Goal: Task Accomplishment & Management: Manage account settings

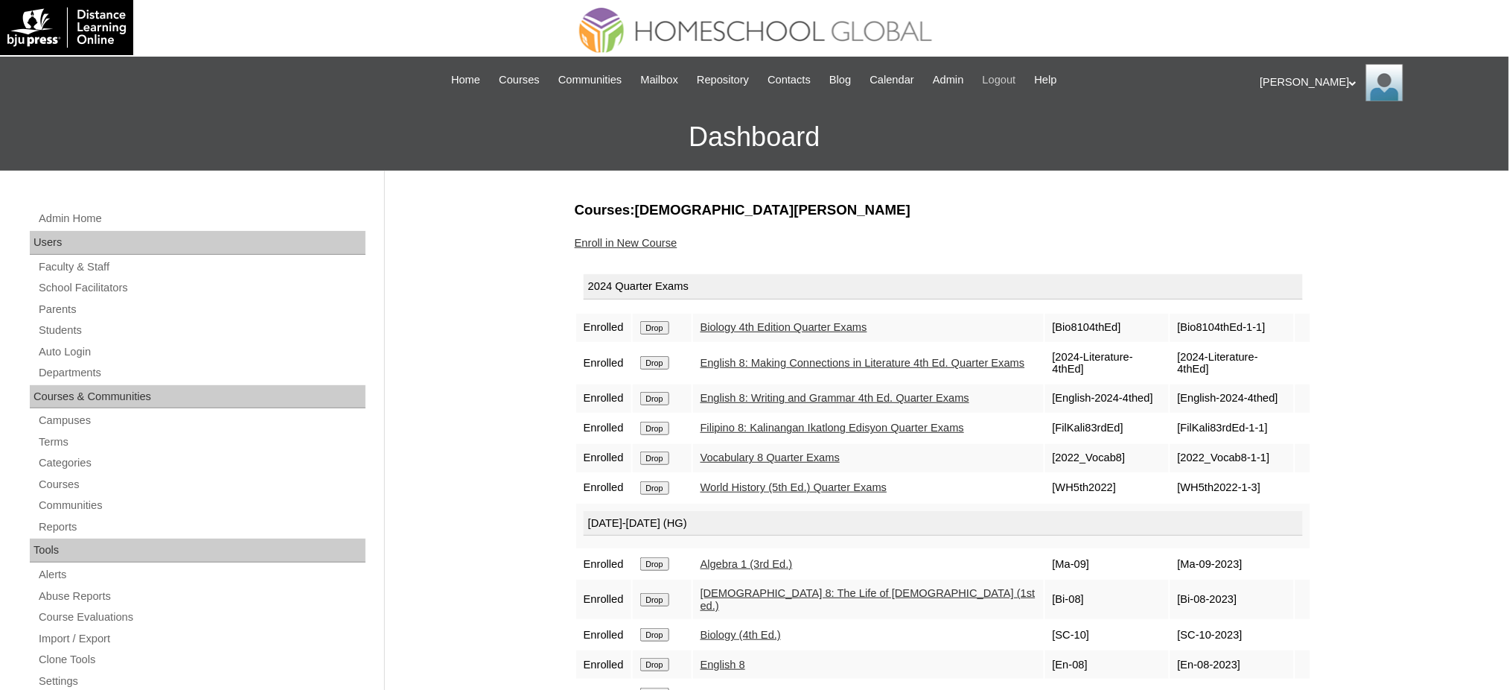
click at [1013, 84] on span "Logout" at bounding box center [1000, 79] width 34 height 17
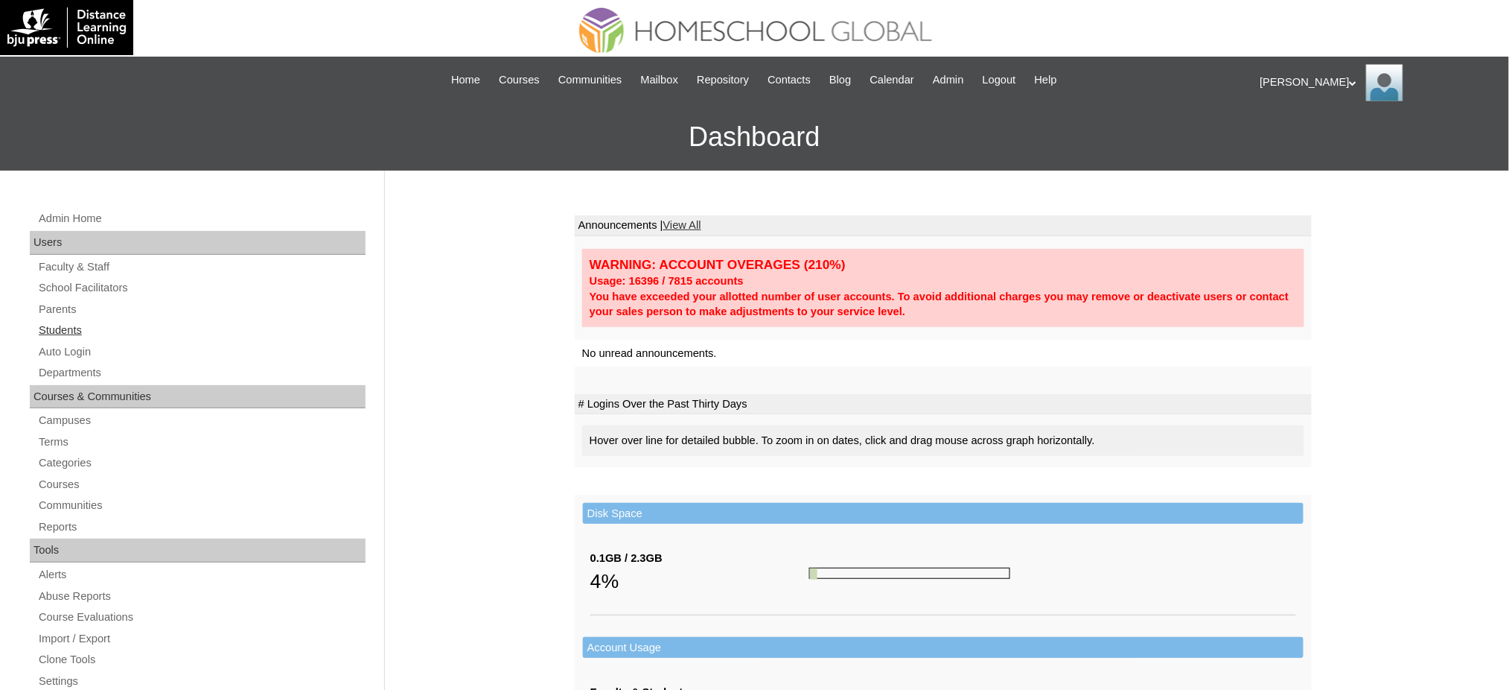
click at [54, 334] on link "Students" at bounding box center [201, 330] width 328 height 19
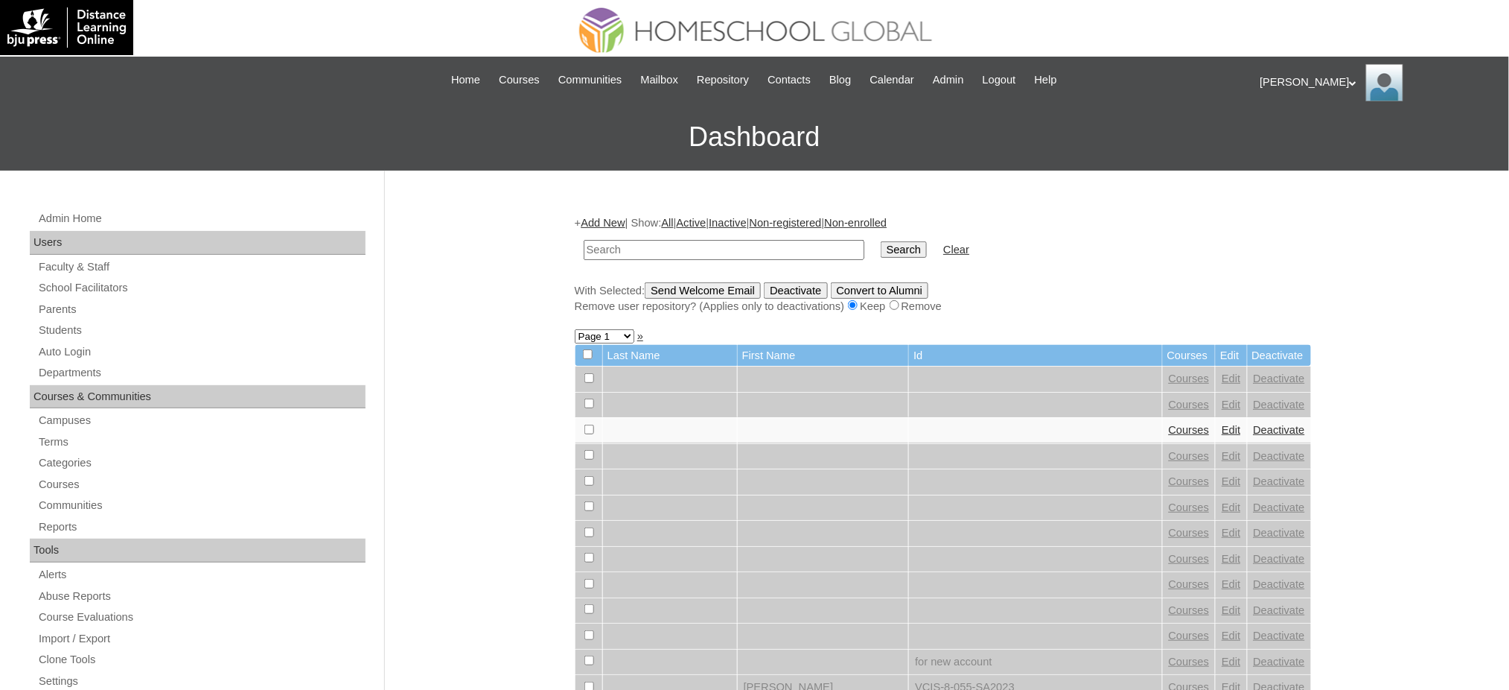
click at [624, 246] on input "text" at bounding box center [724, 250] width 281 height 20
paste input "Sophia Yzabel"
type input "Sophia Yzabel"
click at [881, 247] on input "Search" at bounding box center [904, 249] width 46 height 16
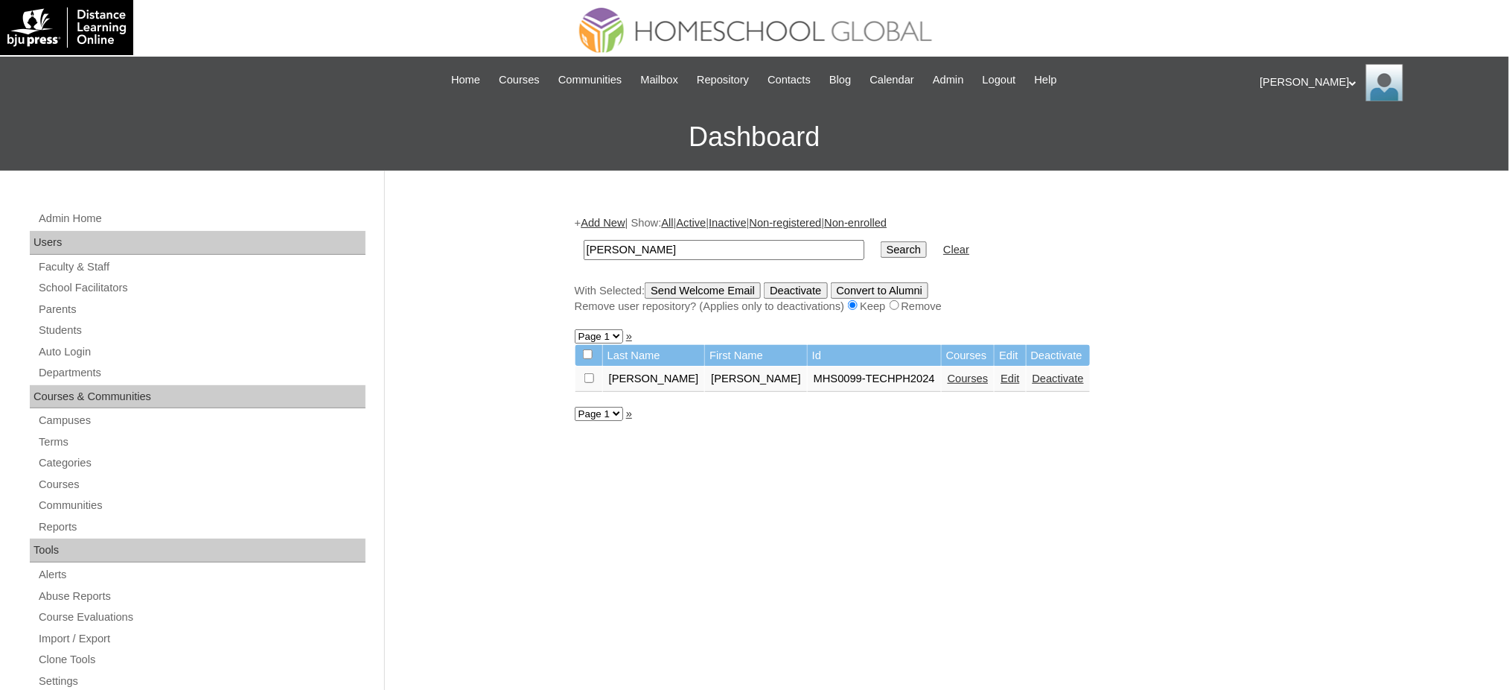
click at [942, 380] on td "Courses" at bounding box center [968, 378] width 53 height 25
click at [948, 375] on link "Courses" at bounding box center [968, 378] width 41 height 12
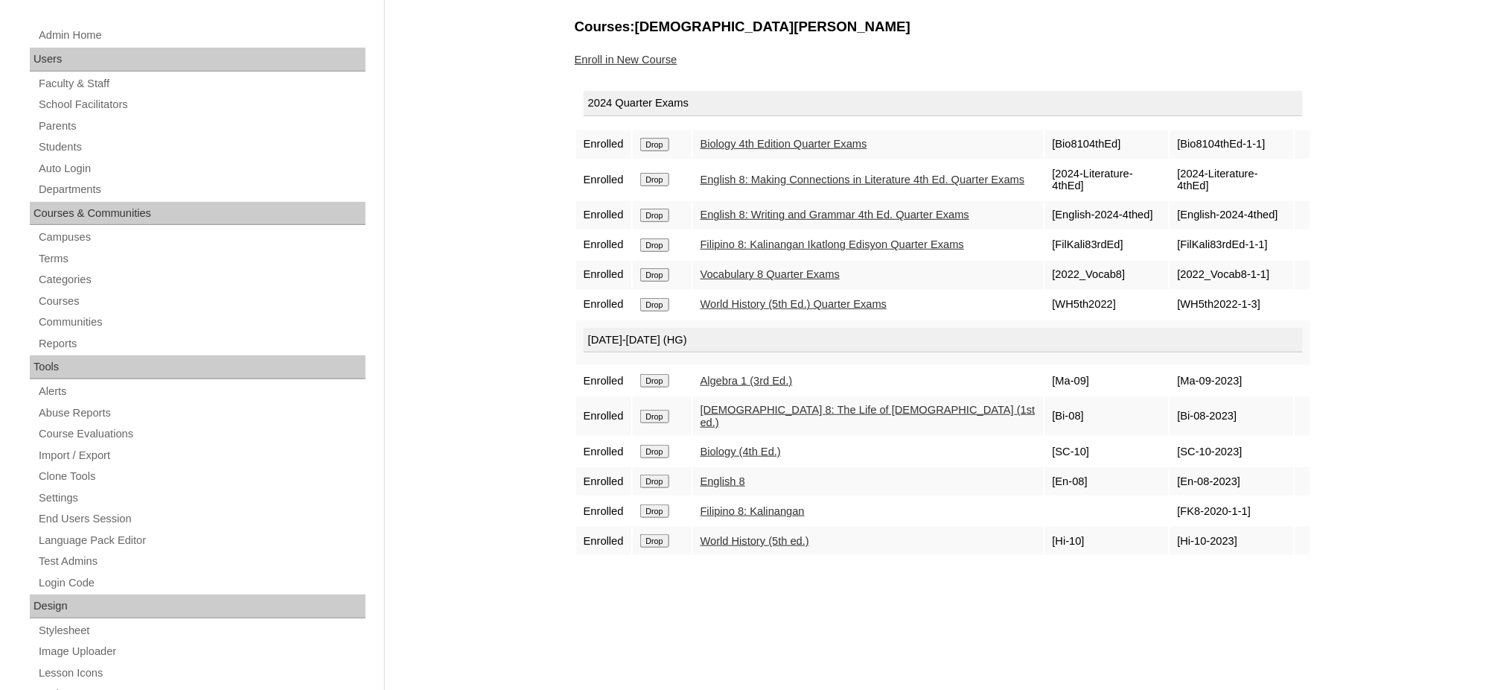
scroll to position [198, 0]
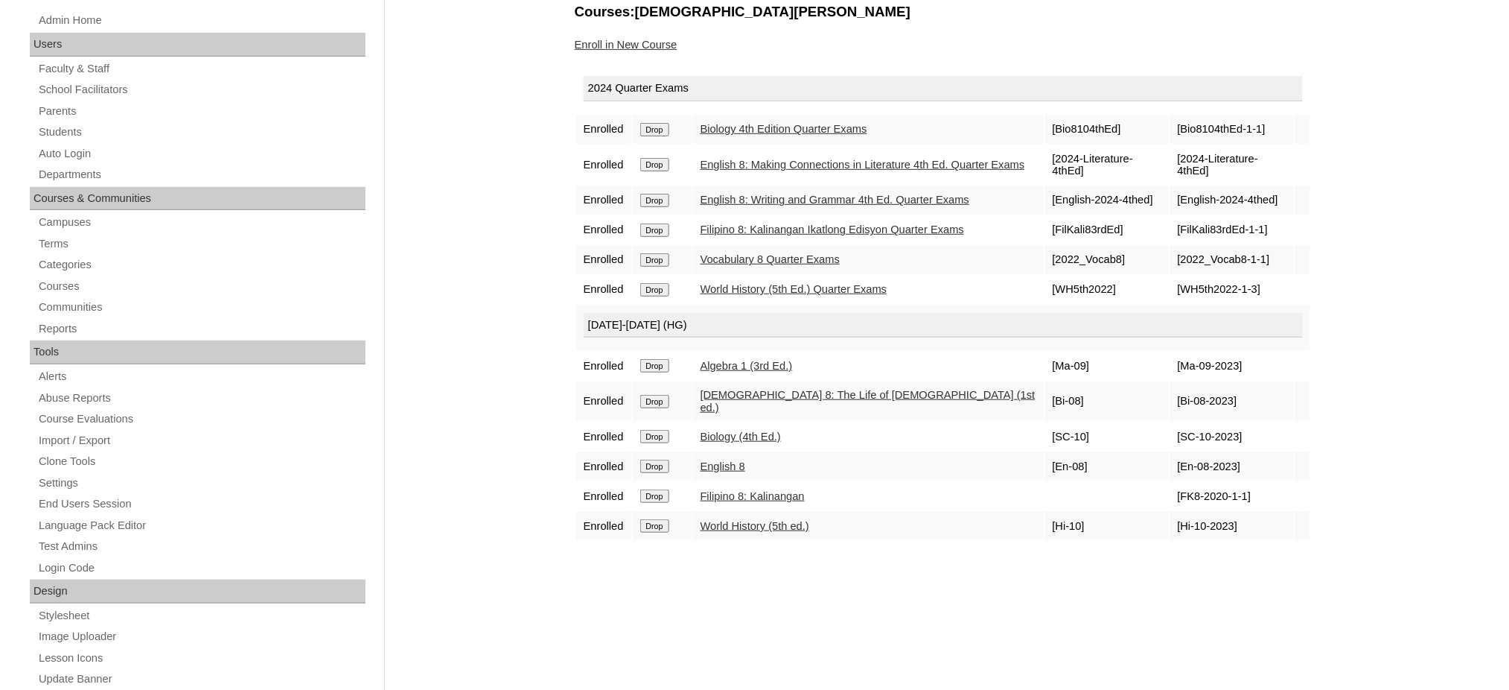
click at [650, 127] on input "Drop" at bounding box center [654, 129] width 29 height 13
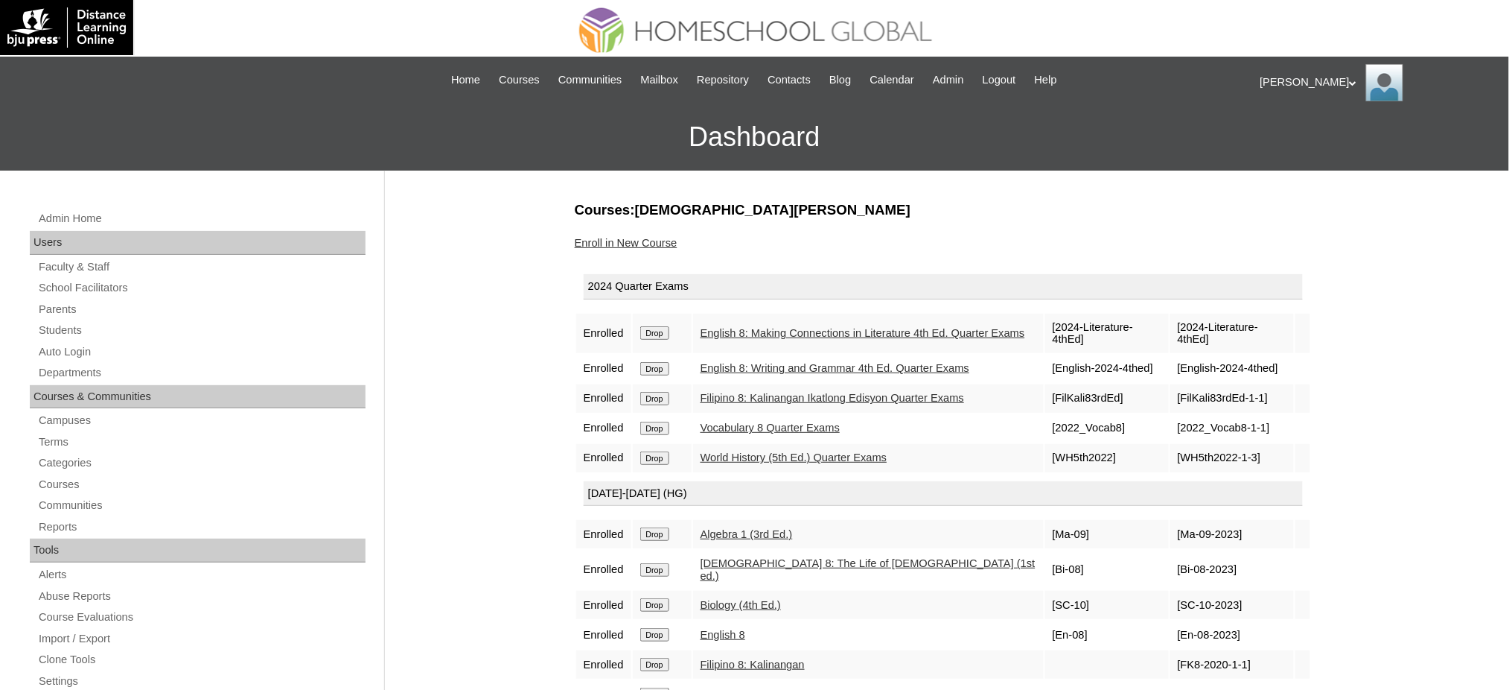
click at [661, 329] on input "Drop" at bounding box center [654, 332] width 29 height 13
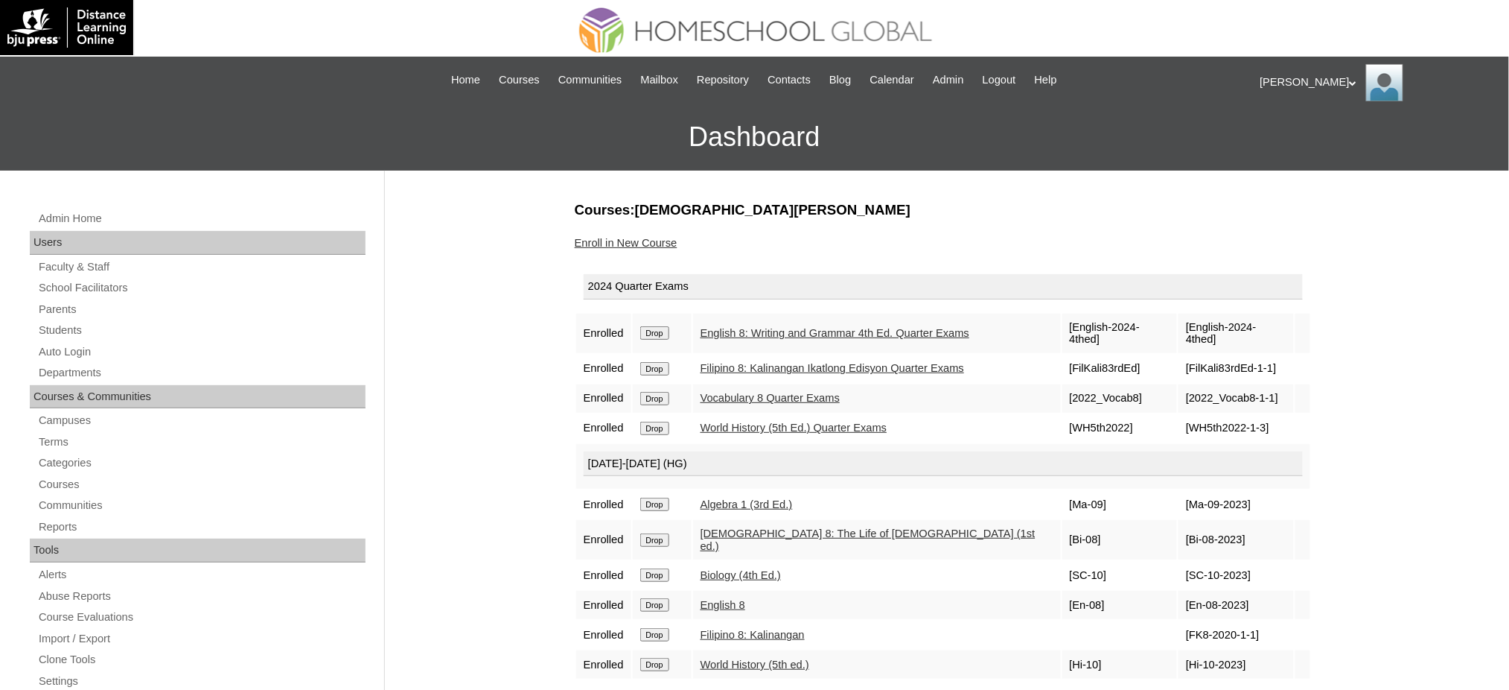
click at [661, 328] on input "Drop" at bounding box center [654, 332] width 29 height 13
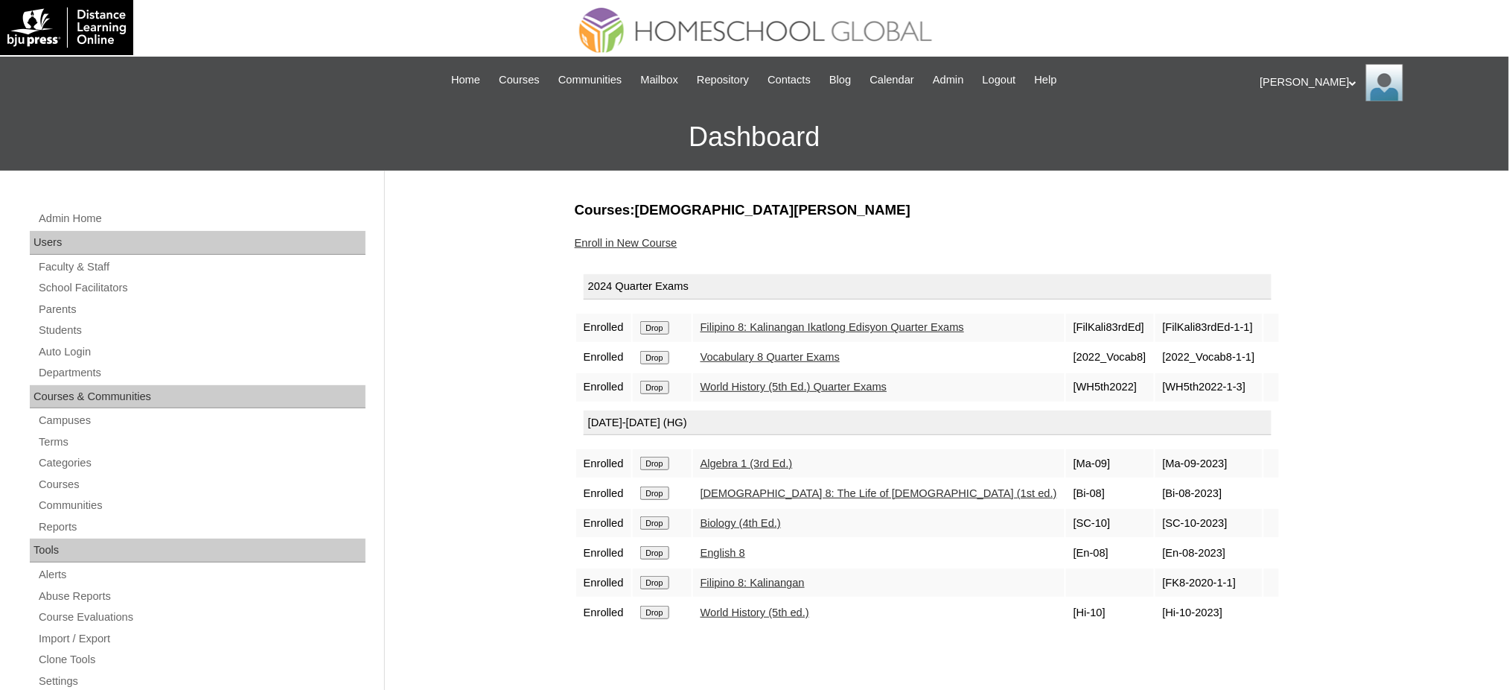
click at [659, 331] on td "Drop" at bounding box center [662, 327] width 59 height 28
click at [665, 321] on input "Drop" at bounding box center [654, 327] width 29 height 13
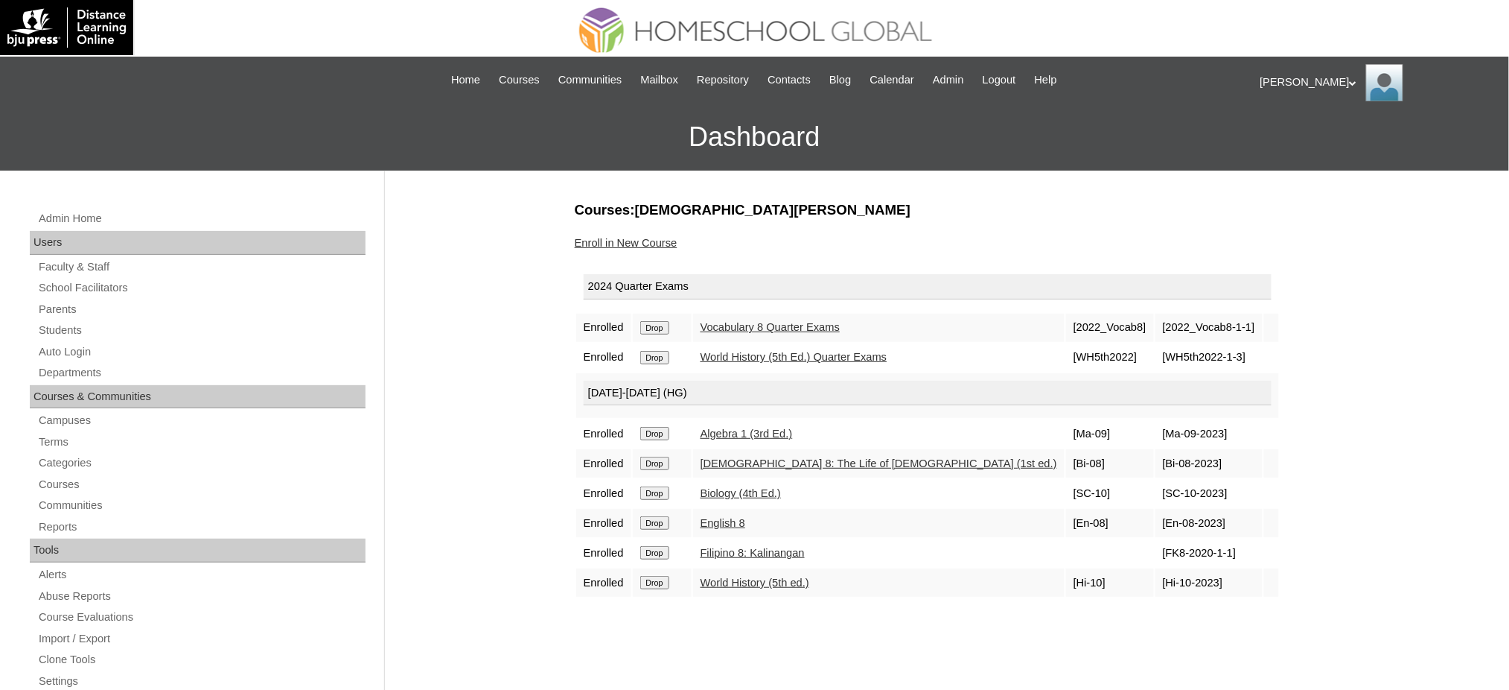
click at [658, 325] on input "Drop" at bounding box center [654, 327] width 29 height 13
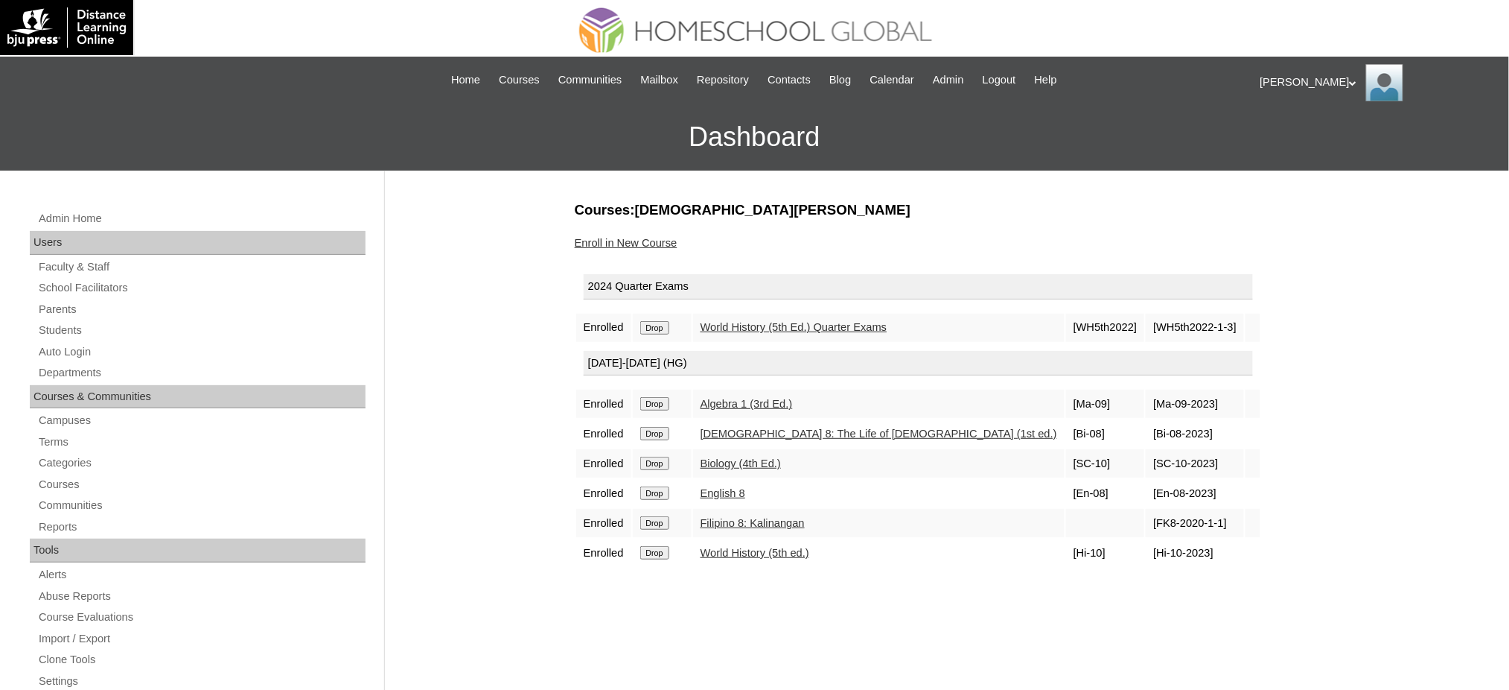
click at [658, 330] on input "Drop" at bounding box center [654, 327] width 29 height 13
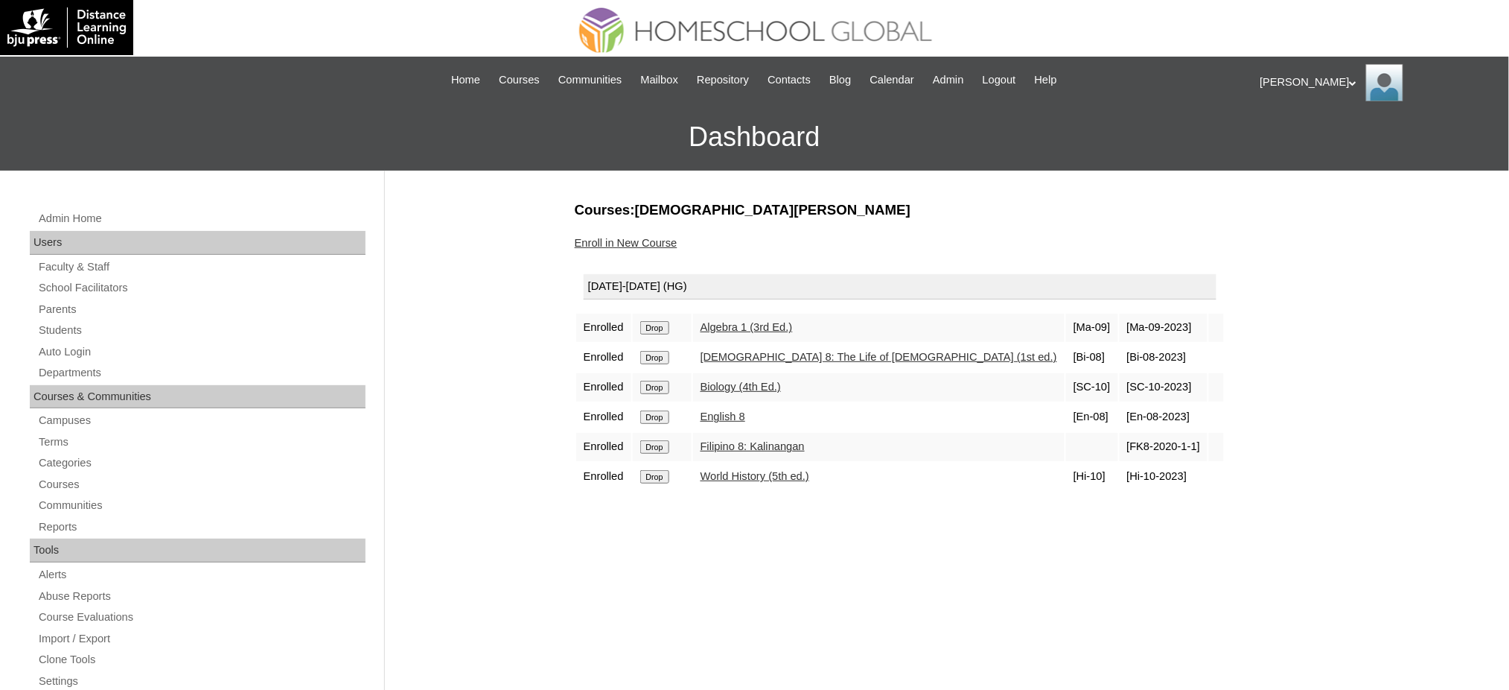
click at [659, 328] on input "Drop" at bounding box center [654, 327] width 29 height 13
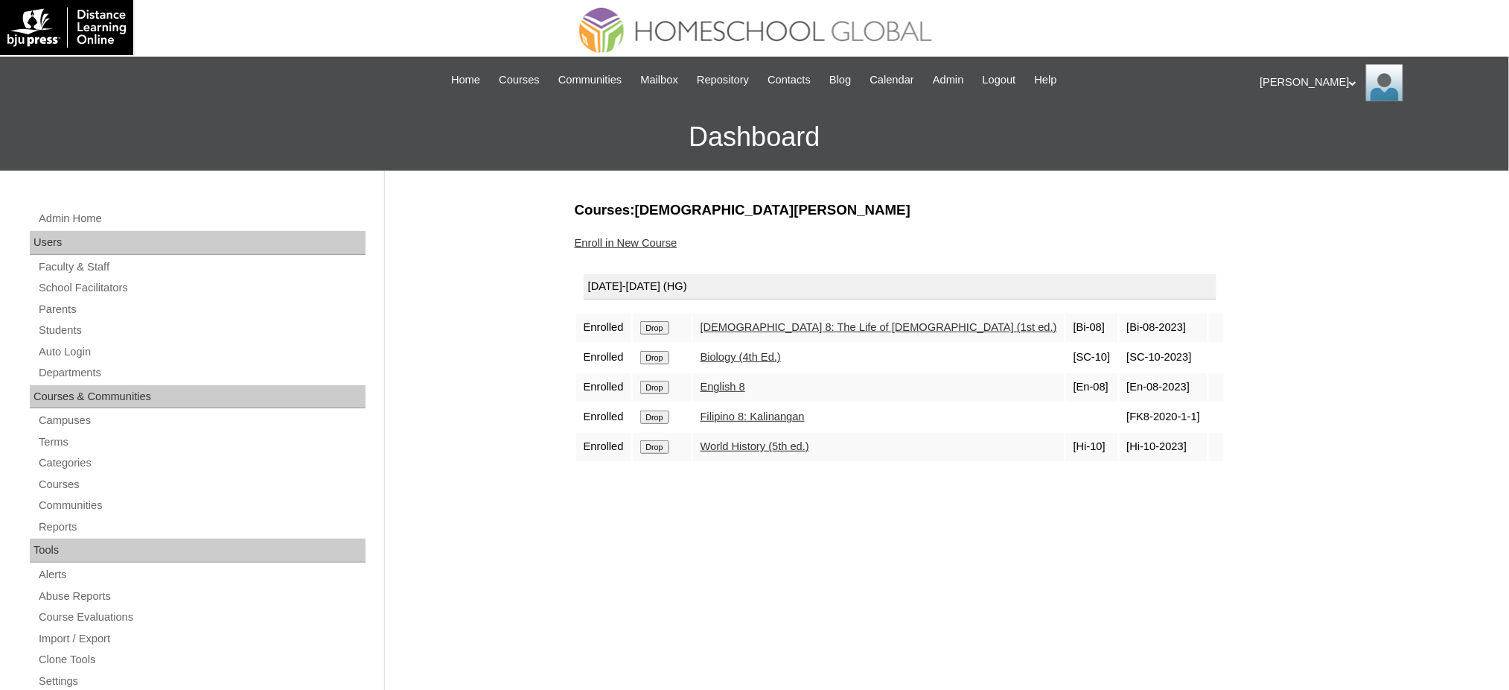
click at [655, 327] on input "Drop" at bounding box center [654, 327] width 29 height 13
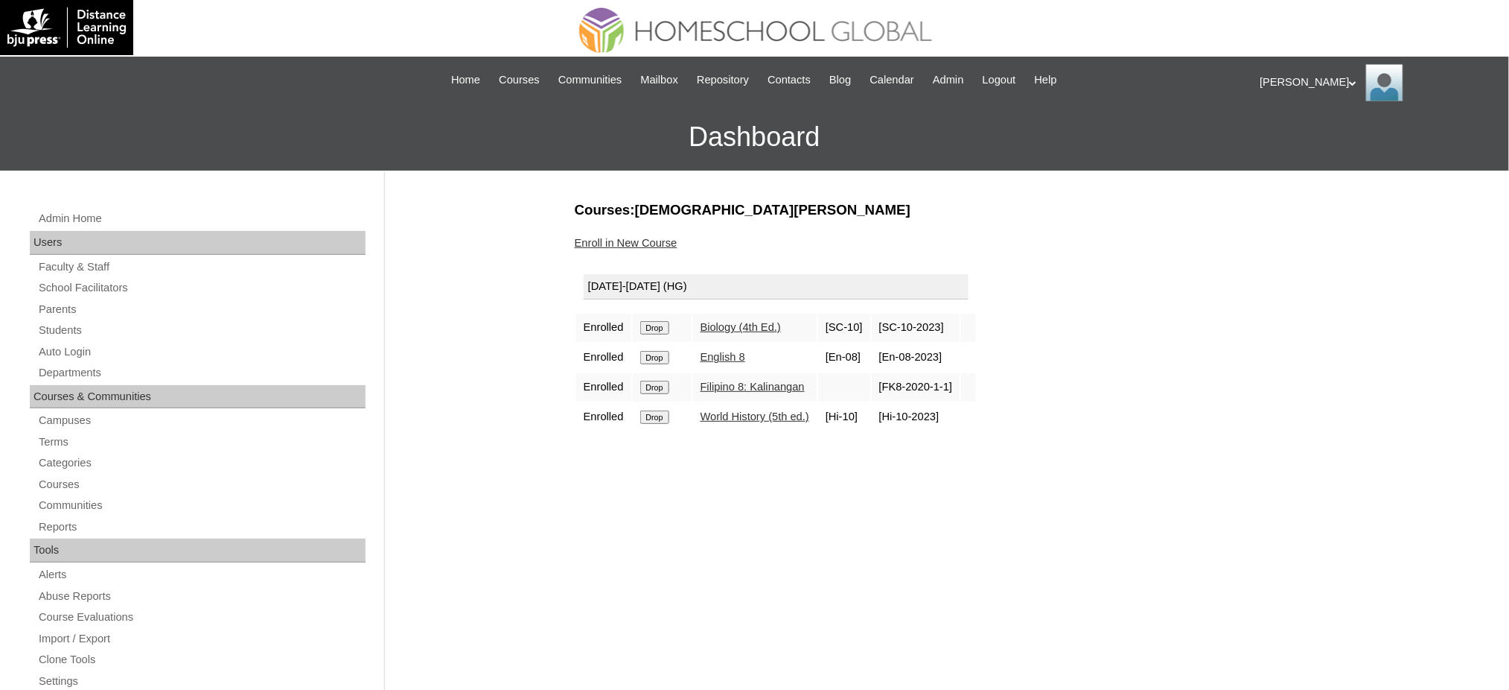
click at [667, 322] on input "Drop" at bounding box center [654, 327] width 29 height 13
click at [651, 321] on input "Drop" at bounding box center [654, 327] width 29 height 13
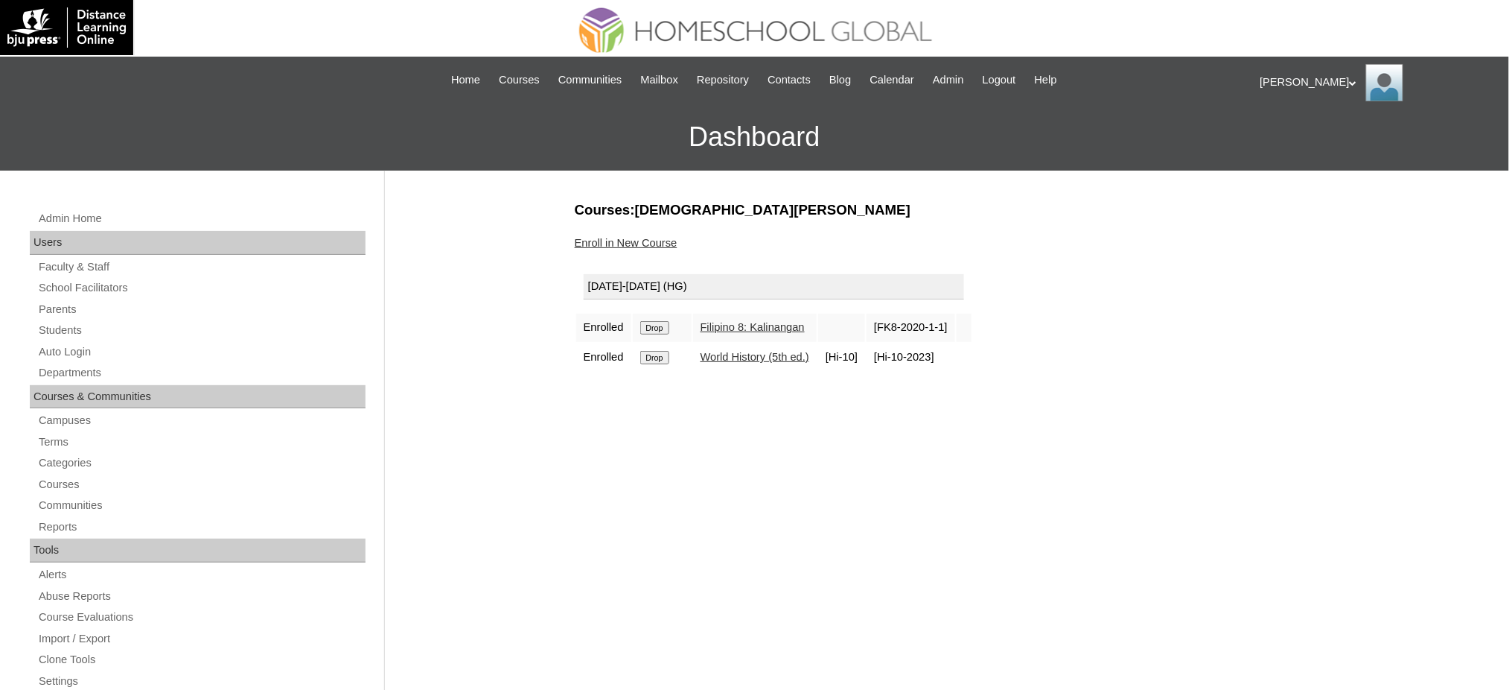
drag, startPoint x: 663, startPoint y: 321, endPoint x: 865, endPoint y: 66, distance: 324.9
click at [662, 321] on input "Drop" at bounding box center [654, 327] width 29 height 13
drag, startPoint x: 0, startPoint y: 0, endPoint x: 663, endPoint y: 327, distance: 739.6
click at [663, 327] on input "Drop" at bounding box center [654, 327] width 29 height 13
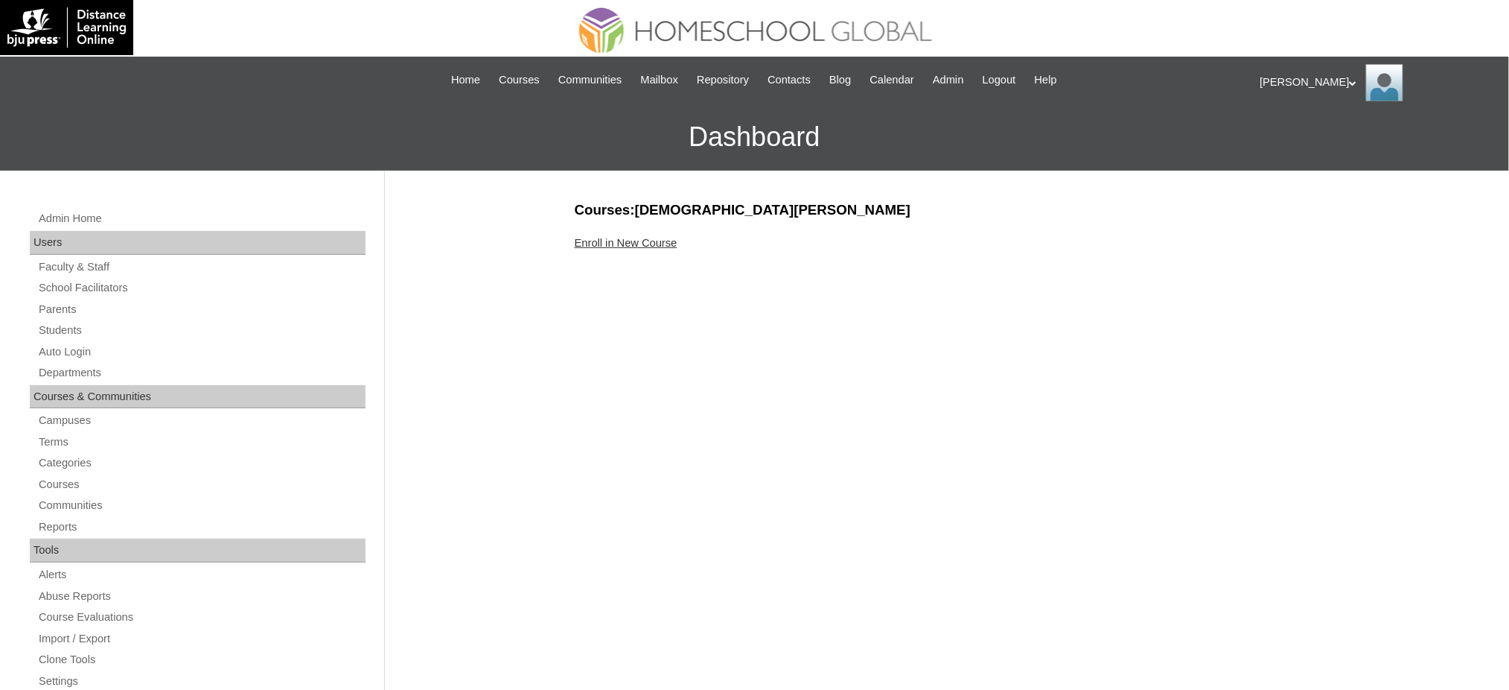
click at [636, 241] on link "Enroll in New Course" at bounding box center [626, 243] width 103 height 12
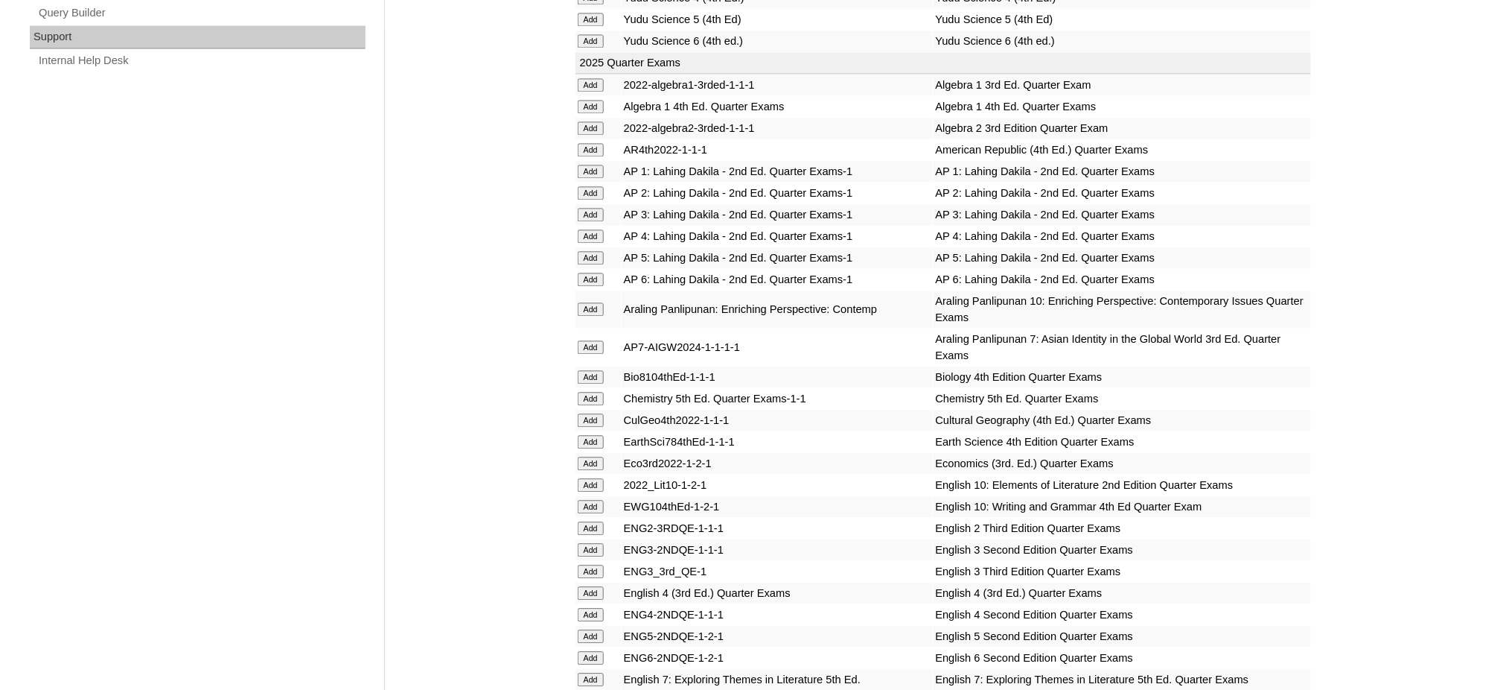
scroll to position [1092, 0]
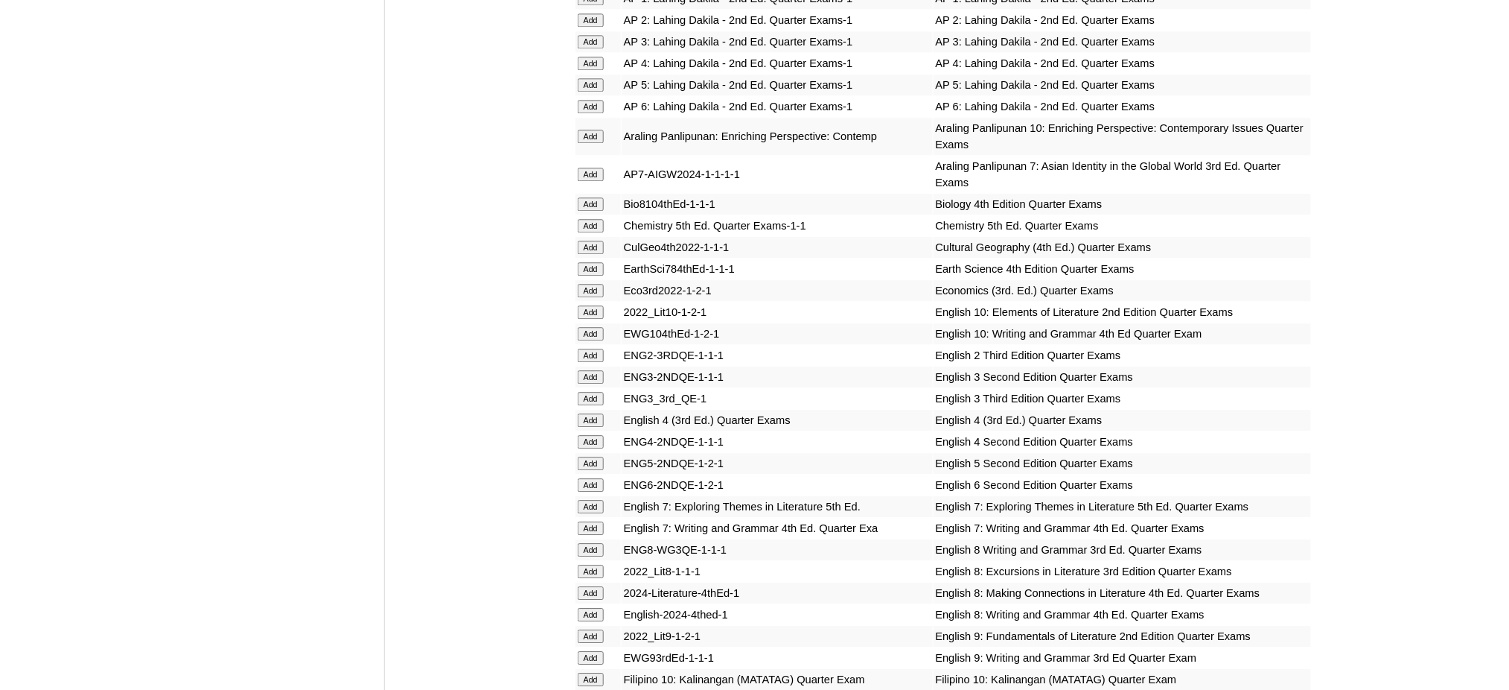
scroll to position [1290, 0]
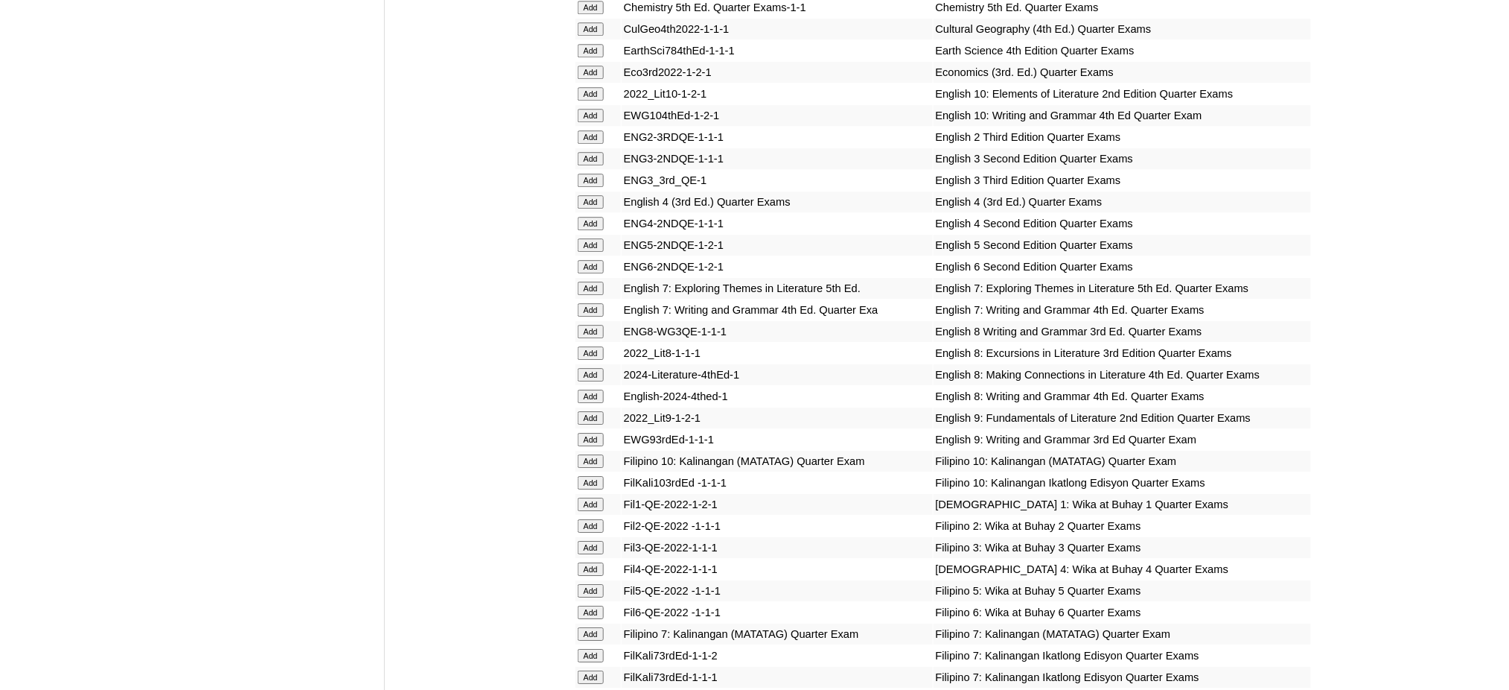
scroll to position [1687, 0]
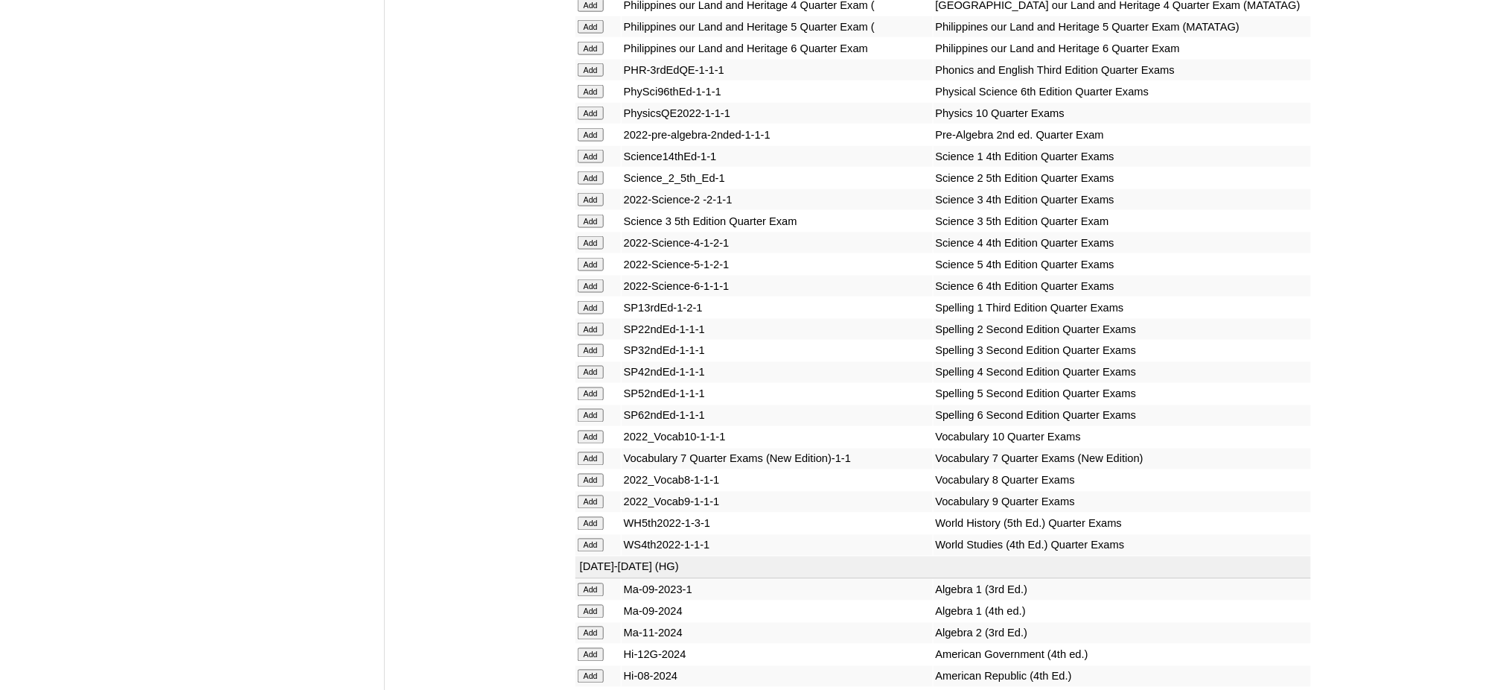
scroll to position [2780, 0]
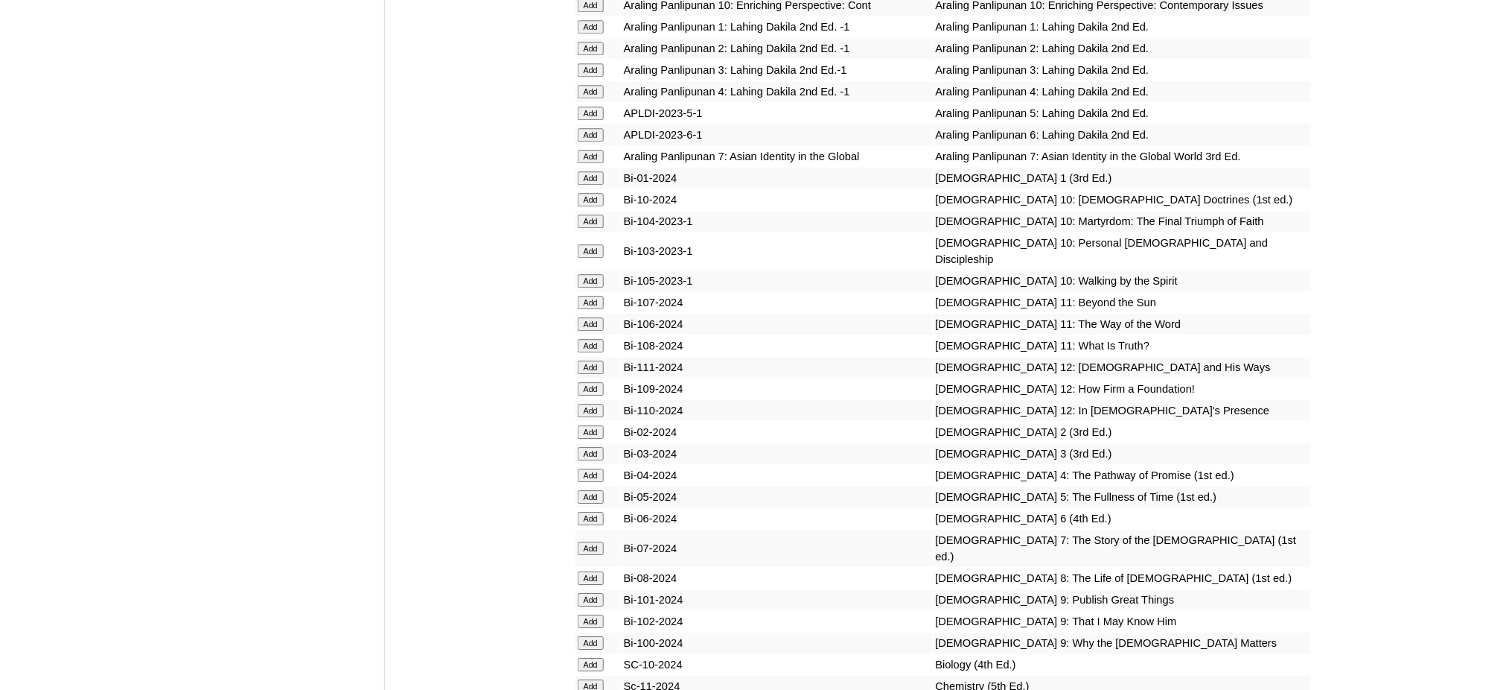
scroll to position [3475, 0]
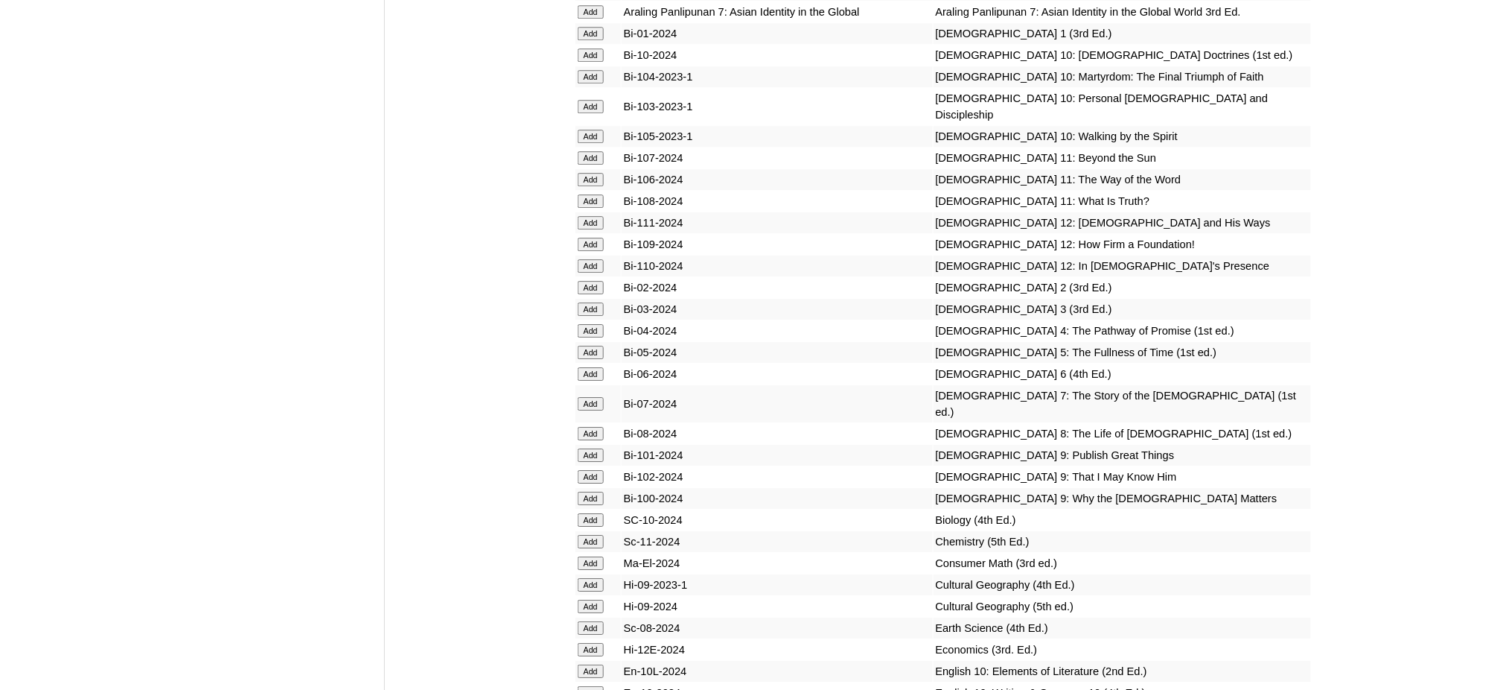
scroll to position [3673, 0]
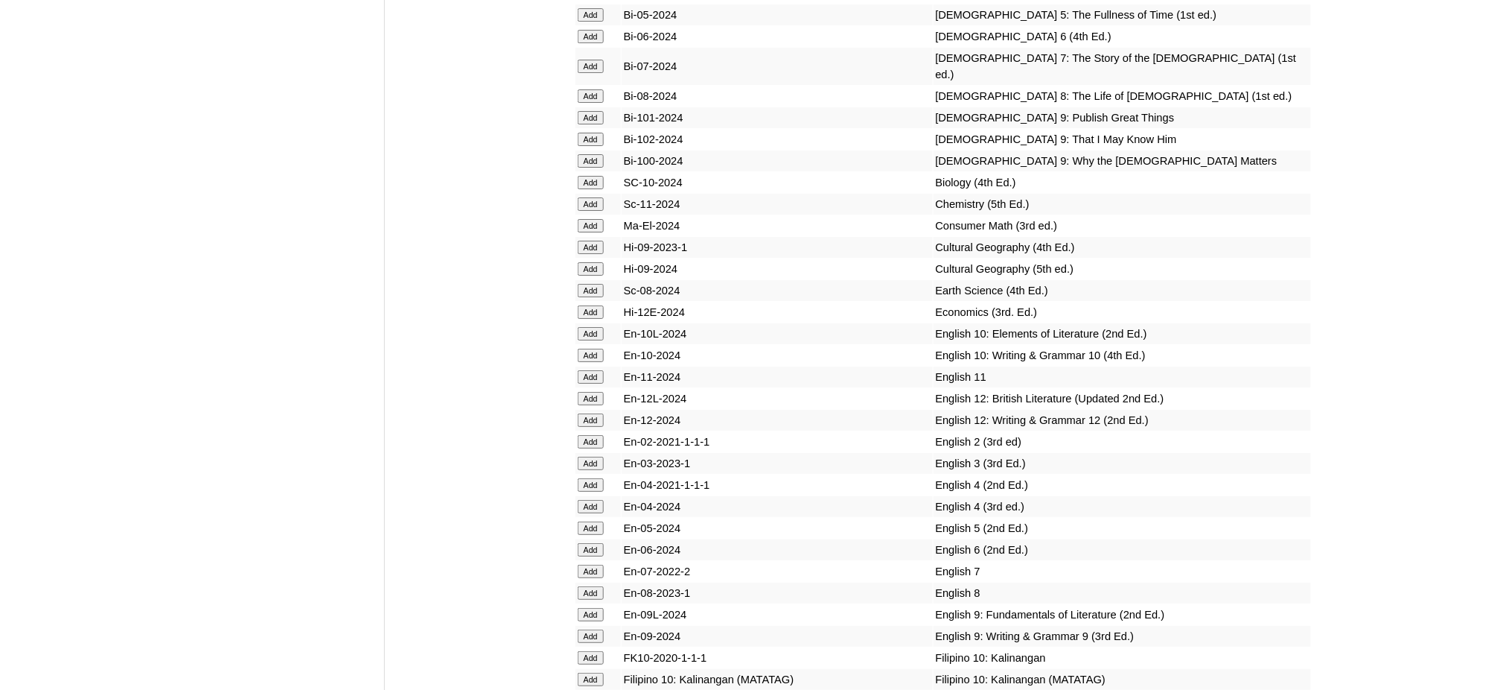
scroll to position [3971, 0]
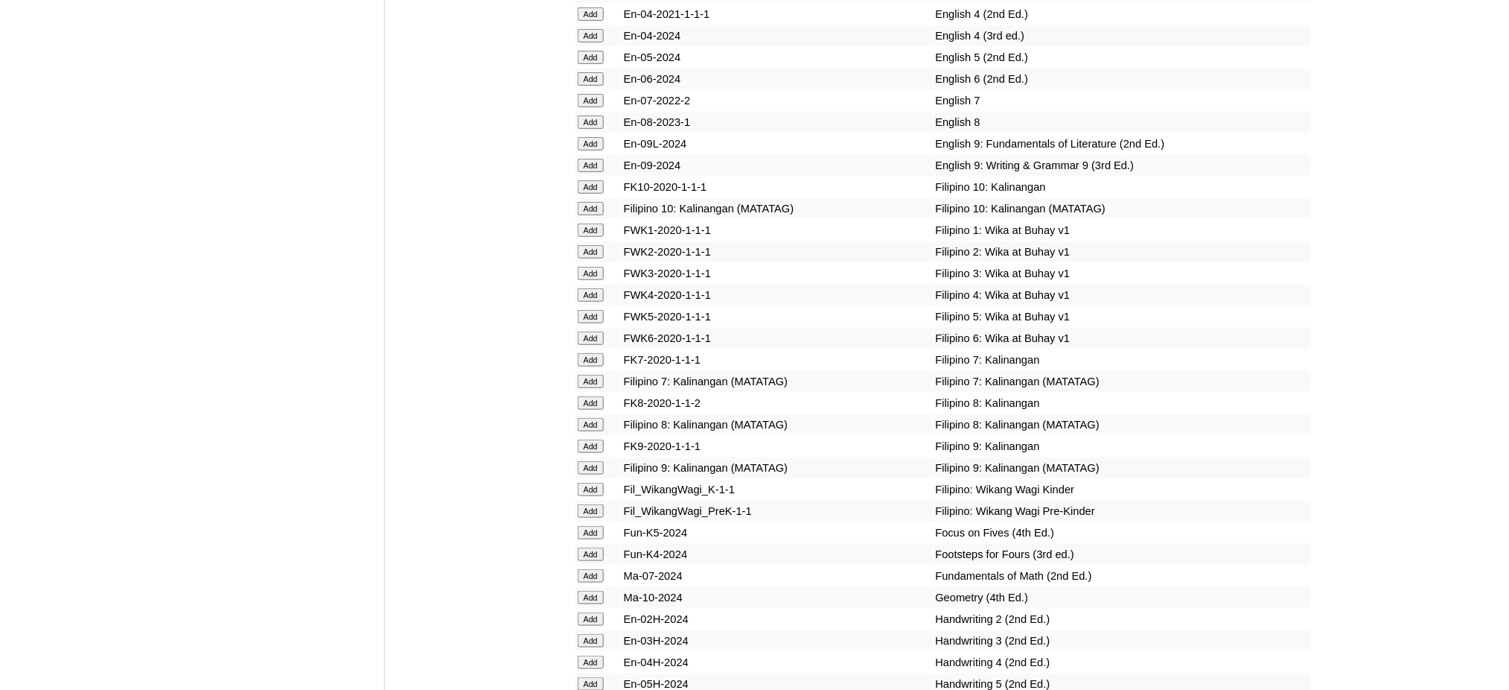
scroll to position [4468, 0]
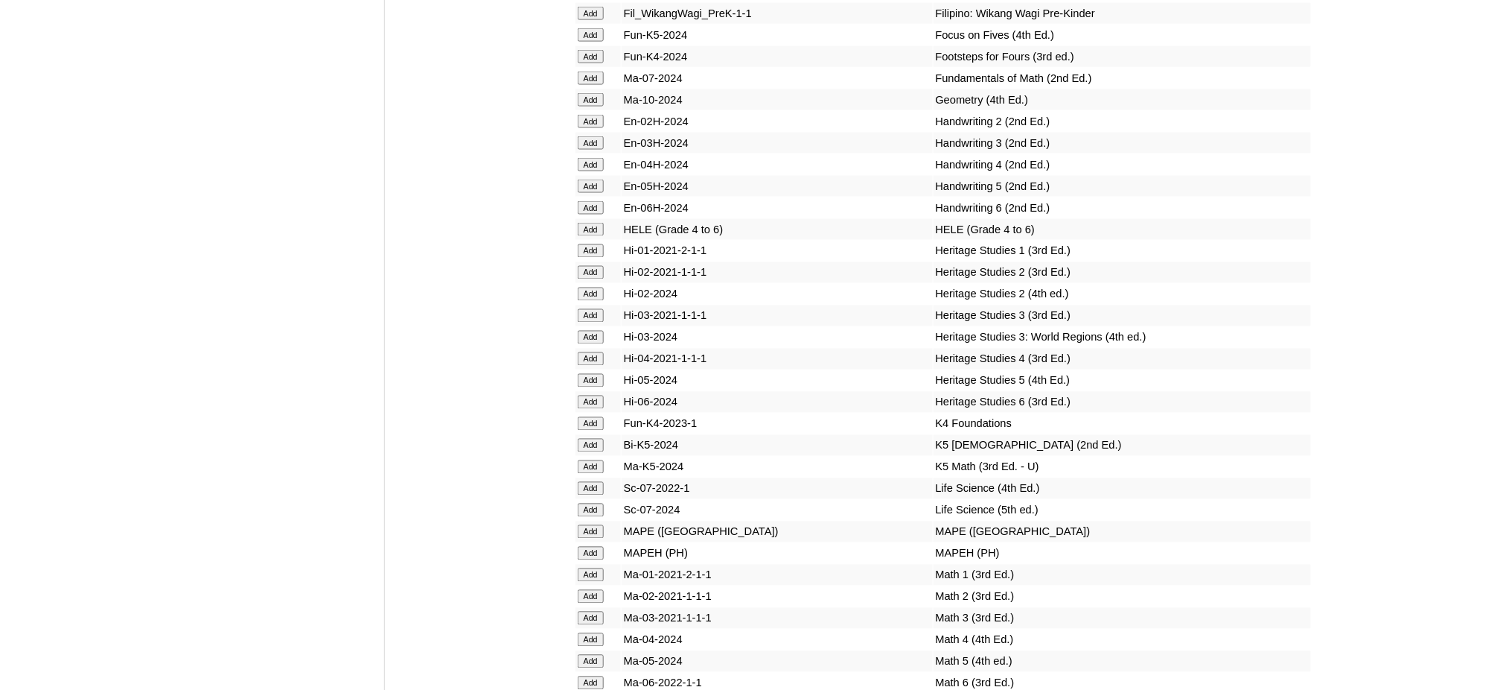
scroll to position [4964, 0]
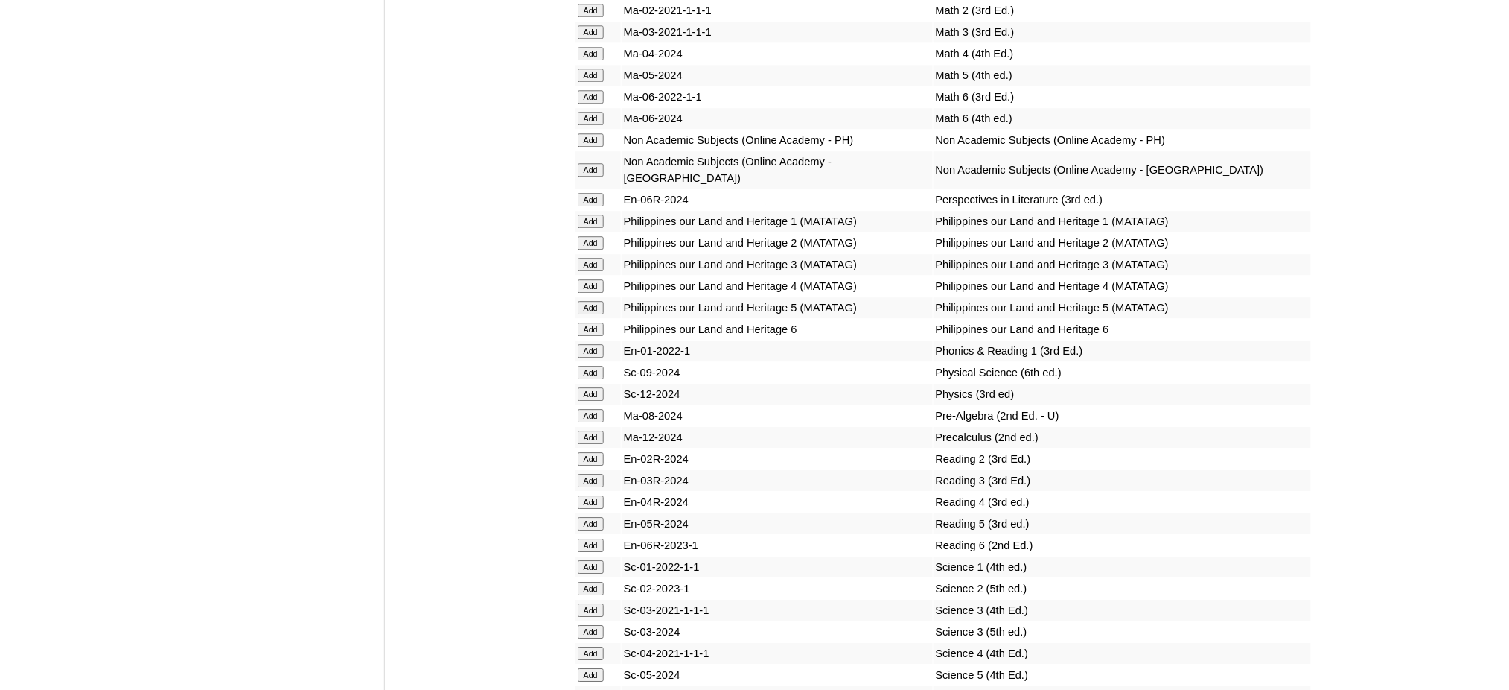
scroll to position [5758, 0]
